Goal: Check status: Check status

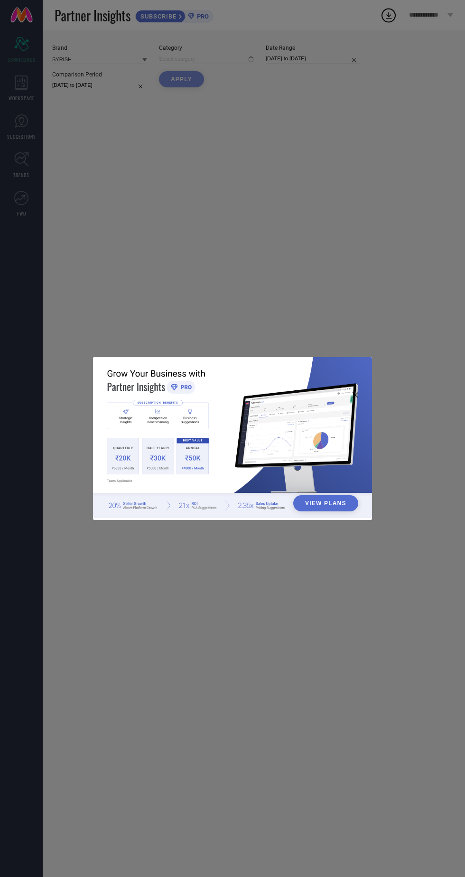
type input "All"
click at [351, 172] on div "View Plans" at bounding box center [232, 438] width 465 height 877
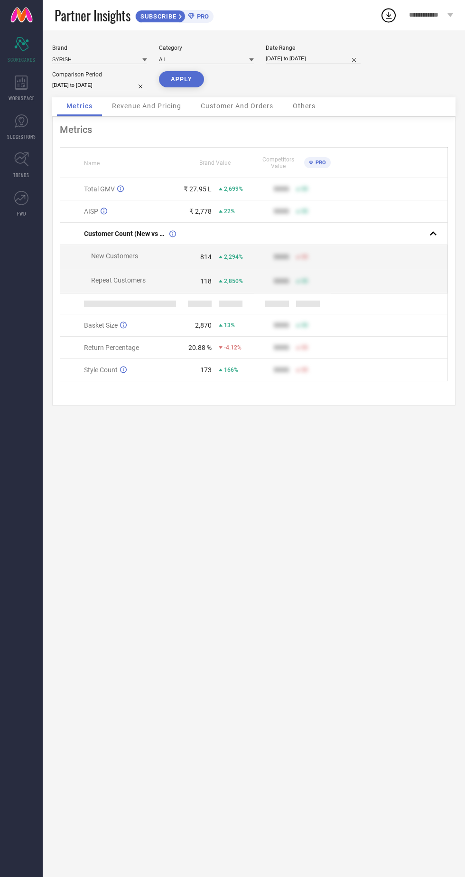
select select "7"
select select "2025"
select select "8"
select select "2025"
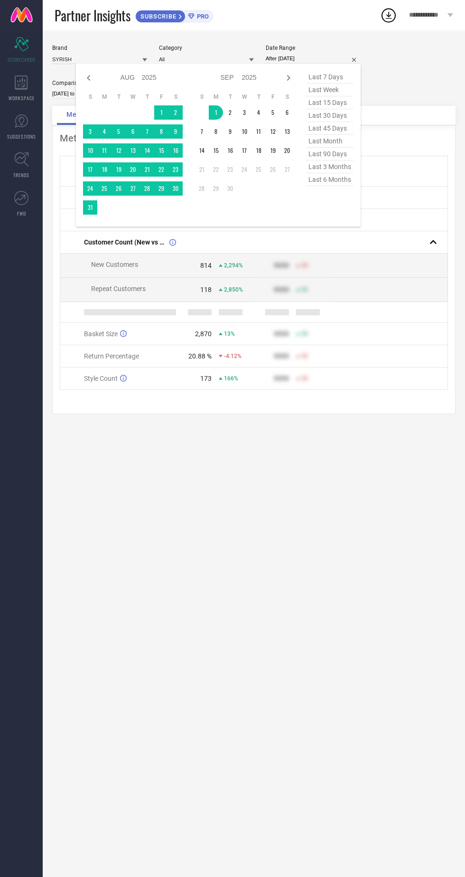
type input "[DATE] to [DATE]"
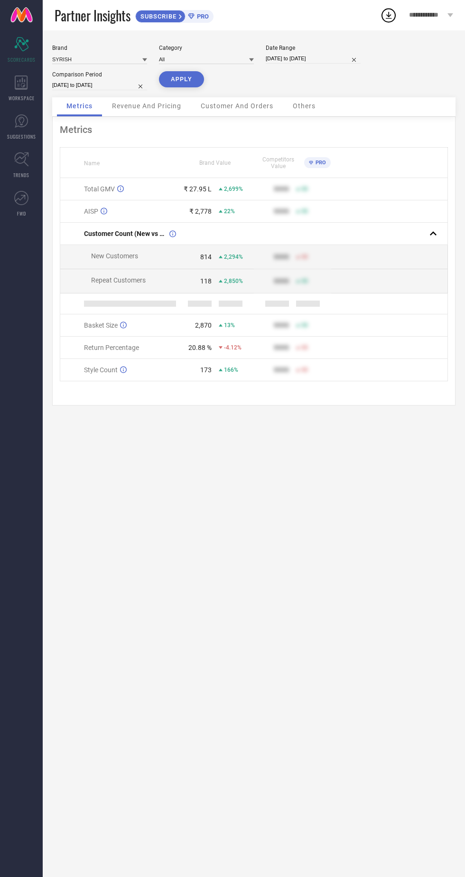
click at [180, 79] on button "APPLY" at bounding box center [181, 79] width 45 height 16
